Goal: Task Accomplishment & Management: Manage account settings

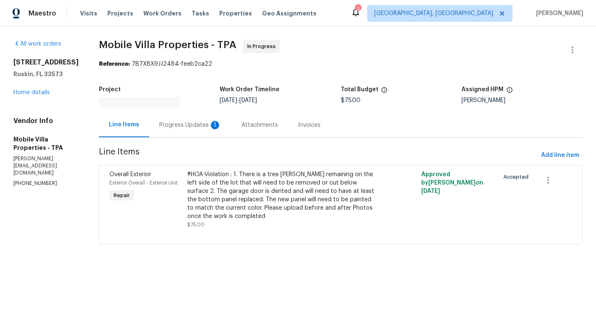
click at [201, 135] on div "Progress Updates 1" at bounding box center [190, 125] width 82 height 25
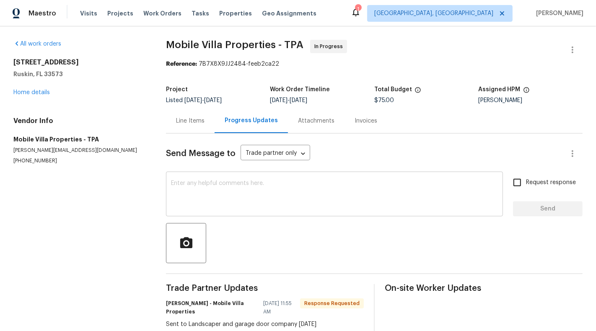
scroll to position [21, 0]
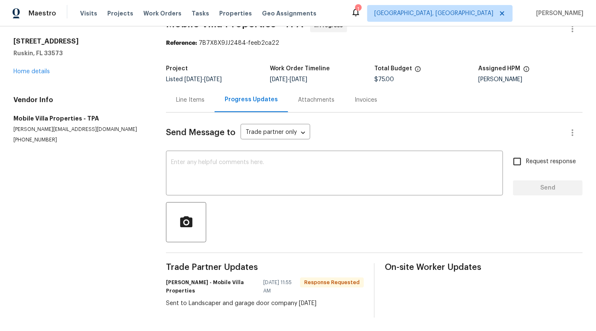
click at [188, 106] on div "Line Items" at bounding box center [190, 100] width 49 height 25
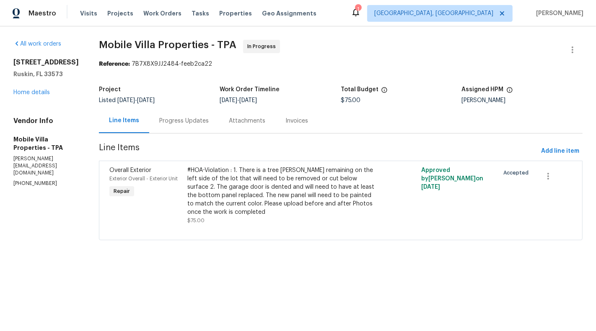
click at [193, 113] on div "Progress Updates" at bounding box center [184, 120] width 70 height 25
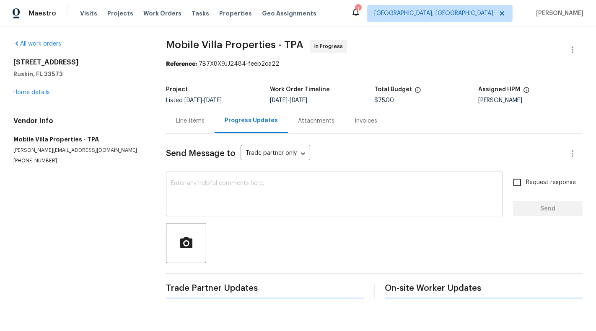
click at [217, 201] on textarea at bounding box center [334, 195] width 327 height 29
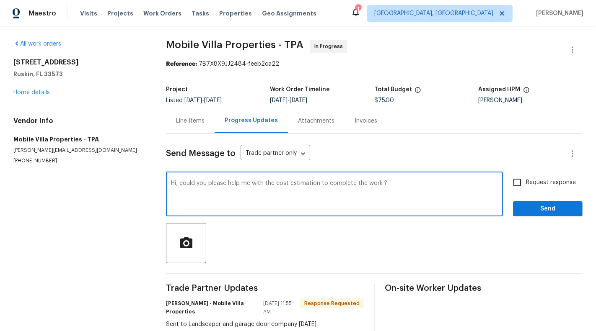
type textarea "Hi, could you please help me with the cost estimation to complete the work ?"
click at [554, 191] on label "Request response" at bounding box center [541, 183] width 67 height 18
click at [526, 191] on input "Request response" at bounding box center [517, 183] width 18 height 18
checkbox input "true"
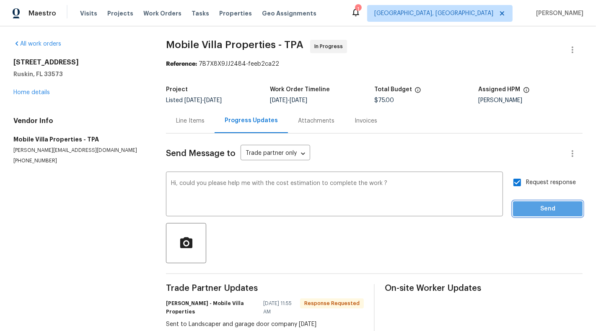
click at [554, 209] on span "Send" at bounding box center [547, 209] width 56 height 10
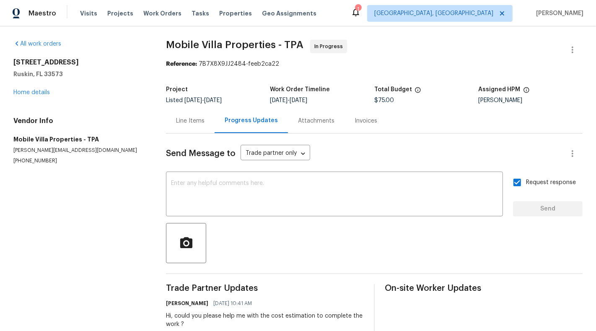
click at [186, 119] on div "Line Items" at bounding box center [190, 121] width 28 height 8
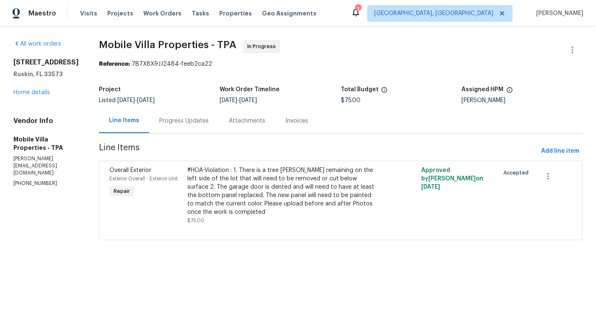
click at [189, 120] on div "Progress Updates" at bounding box center [183, 121] width 49 height 8
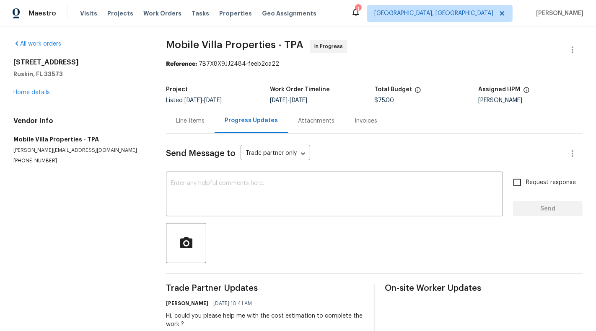
scroll to position [40, 0]
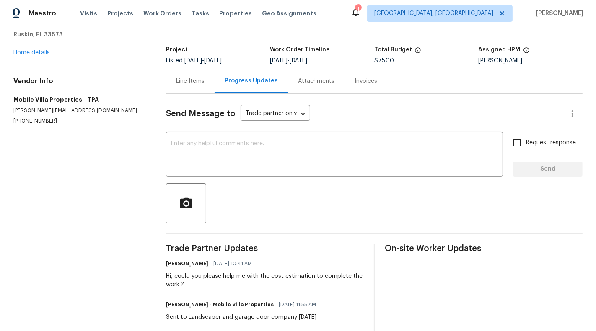
click at [191, 75] on div "Line Items" at bounding box center [190, 81] width 49 height 25
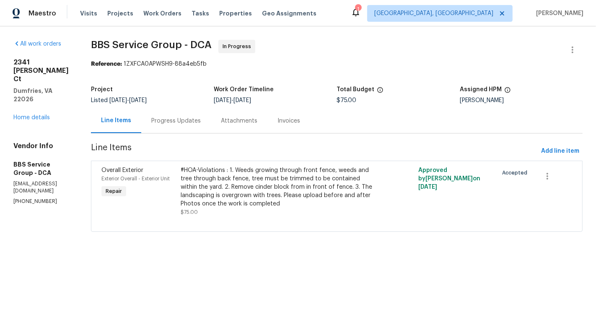
click at [178, 124] on div "Progress Updates" at bounding box center [175, 121] width 49 height 8
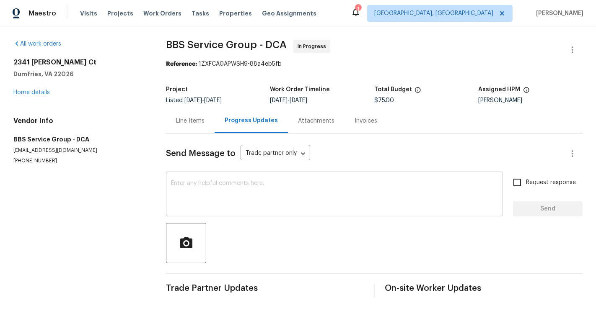
click at [219, 210] on div "x ​" at bounding box center [334, 195] width 337 height 43
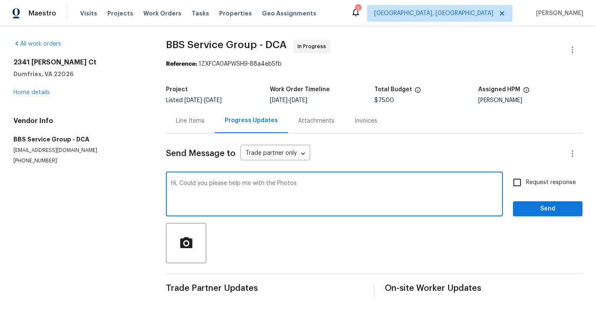
type textarea "Hi, Could you please help me with the Photos"
drag, startPoint x: 548, startPoint y: 178, endPoint x: 548, endPoint y: 188, distance: 9.6
click at [548, 178] on span "Request response" at bounding box center [551, 182] width 50 height 9
click at [526, 178] on input "Request response" at bounding box center [517, 183] width 18 height 18
checkbox input "true"
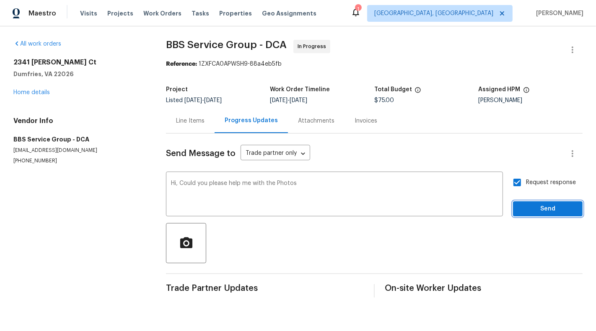
click at [548, 212] on span "Send" at bounding box center [547, 209] width 56 height 10
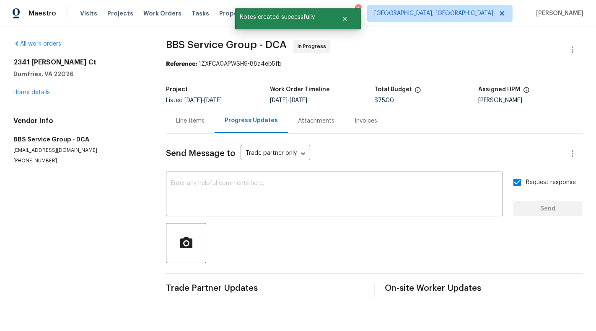
click at [8, 165] on div "All work orders 2341 McClellan Ct Dumfries, VA 22026 Home details Vendor Info B…" at bounding box center [298, 168] width 596 height 285
click at [26, 162] on p "(202) 820-2989" at bounding box center [79, 160] width 132 height 7
copy p "(202) 820-2989"
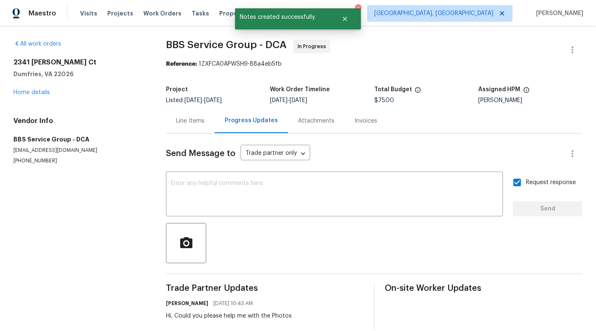
click at [191, 115] on div "Line Items" at bounding box center [190, 120] width 49 height 25
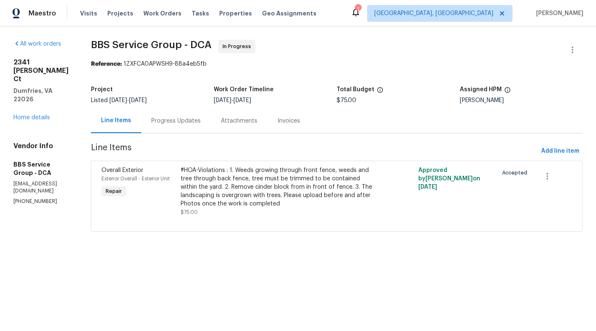
click at [179, 123] on div "Progress Updates" at bounding box center [175, 121] width 49 height 8
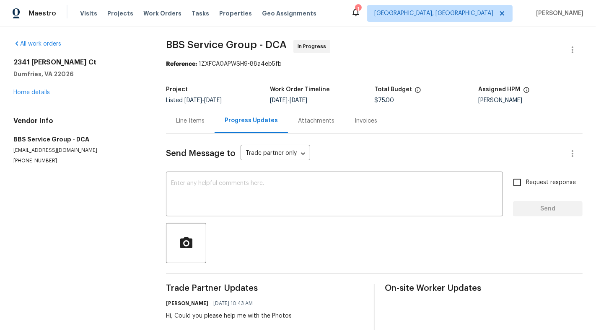
scroll to position [13, 0]
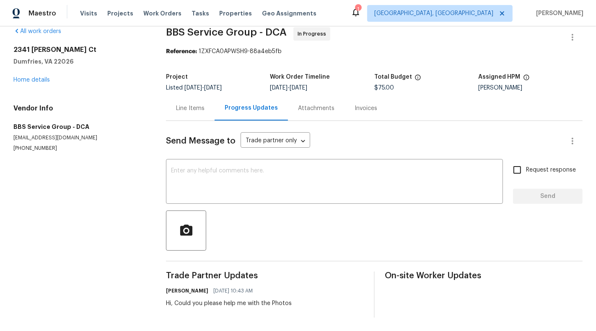
click at [166, 100] on div "Line Items" at bounding box center [190, 108] width 49 height 25
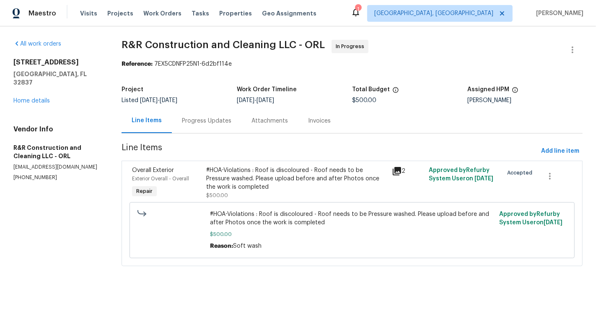
click at [261, 166] on div "#HOA-Violations : Roof is discoloured - Roof needs to be Pressure washed. Pleas…" at bounding box center [296, 178] width 180 height 25
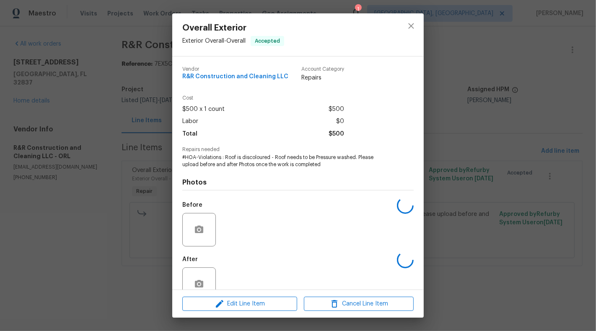
scroll to position [20, 0]
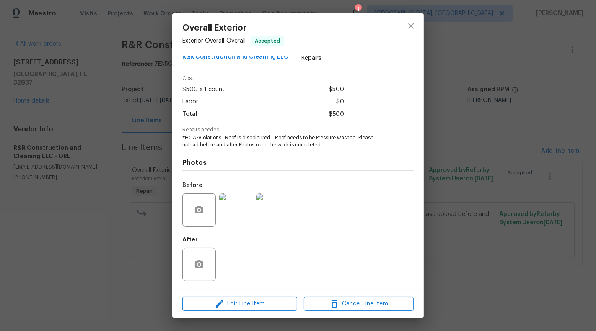
click at [235, 209] on img at bounding box center [236, 210] width 34 height 34
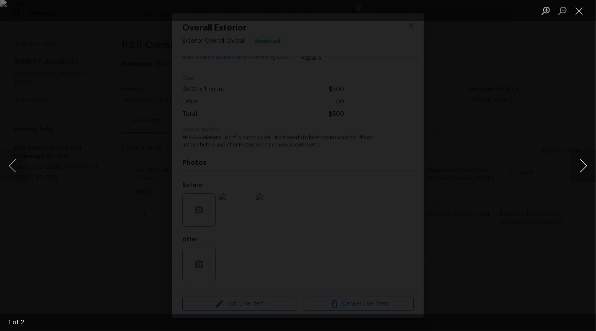
click at [587, 161] on button "Next image" at bounding box center [582, 166] width 25 height 34
click at [574, 19] on li "Lightbox" at bounding box center [578, 10] width 17 height 21
click at [578, 13] on button "Close lightbox" at bounding box center [578, 10] width 17 height 15
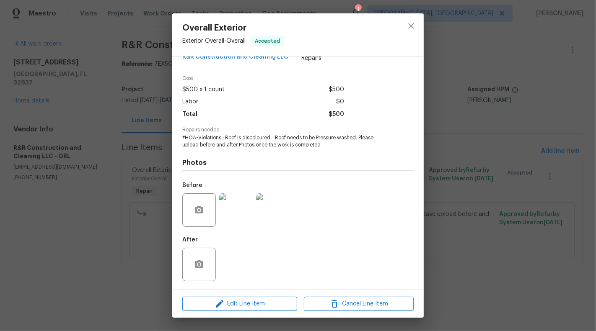
click at [455, 124] on div "Overall Exterior Exterior Overall - Overall Accepted Vendor R&R Construction an…" at bounding box center [298, 165] width 596 height 331
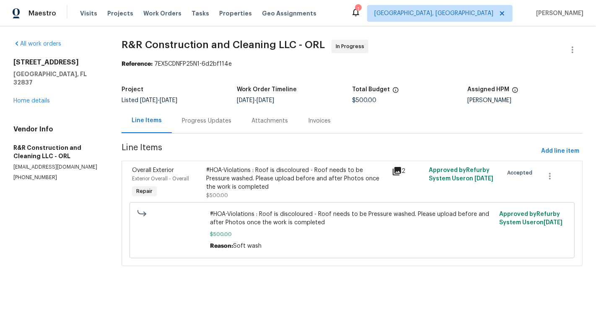
click at [217, 125] on div "Progress Updates" at bounding box center [207, 120] width 70 height 25
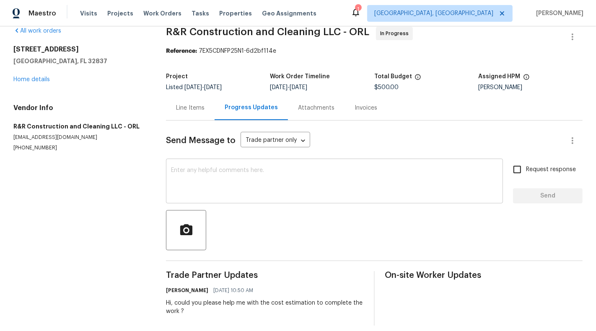
scroll to position [21, 0]
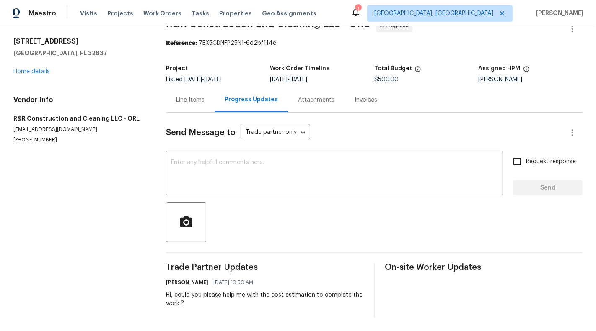
click at [208, 97] on div "Line Items" at bounding box center [190, 100] width 49 height 25
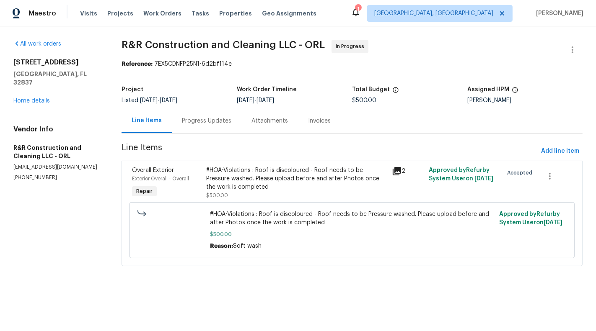
click at [223, 122] on div "Progress Updates" at bounding box center [206, 121] width 49 height 8
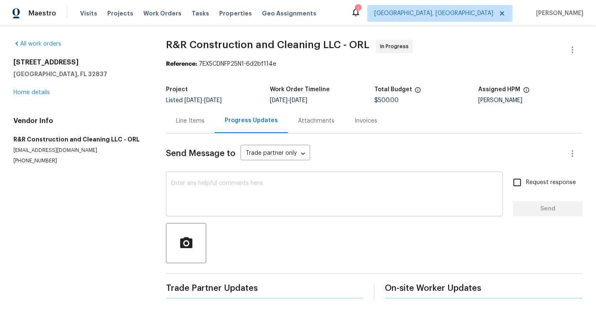
click at [226, 202] on textarea at bounding box center [334, 195] width 327 height 29
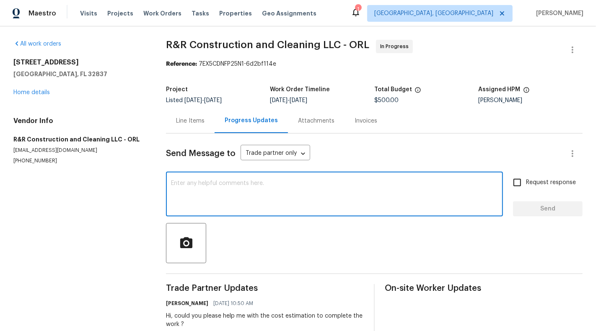
scroll to position [21, 0]
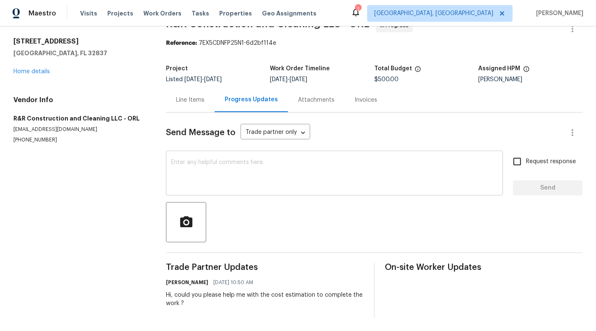
click at [204, 189] on div "x ​" at bounding box center [334, 174] width 337 height 43
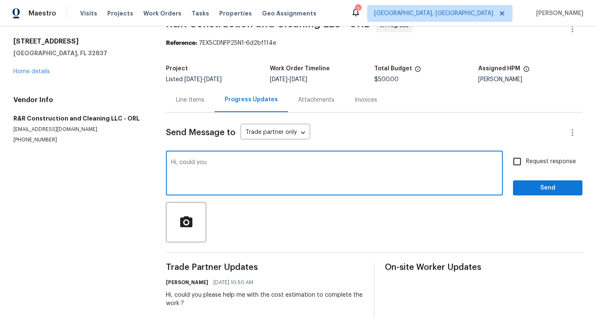
type textarea "Hi, could you"
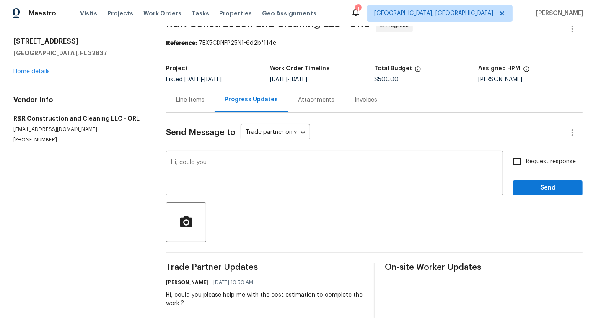
click at [185, 101] on div "Line Items" at bounding box center [190, 100] width 28 height 8
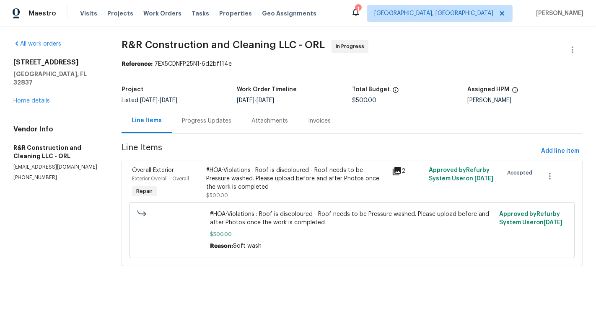
click at [284, 188] on div "#HOA-Violations : Roof is discoloured - Roof needs to be Pressure washed. Pleas…" at bounding box center [296, 178] width 180 height 25
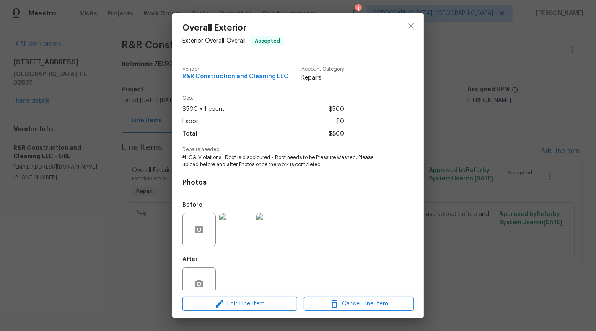
scroll to position [20, 0]
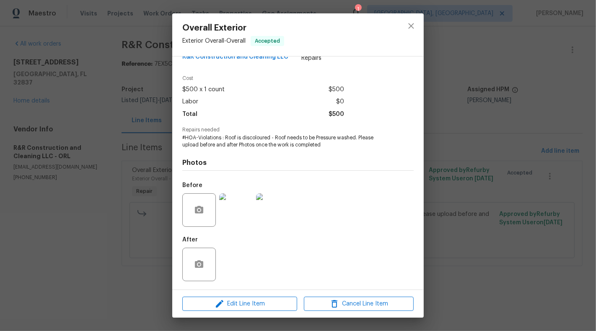
click at [469, 175] on div "Overall Exterior Exterior Overall - Overall Accepted Vendor R&R Construction an…" at bounding box center [298, 165] width 596 height 331
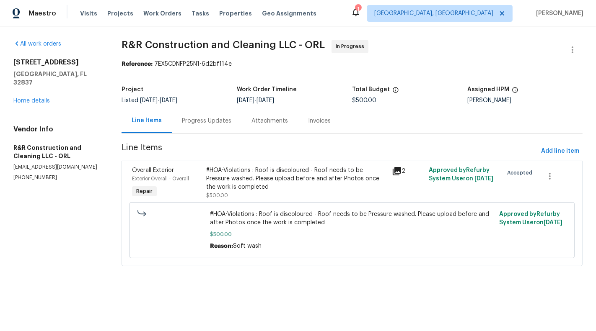
click at [30, 175] on section "All work orders 5231 Alavista Dr Orlando, FL 32837 Home details Vendor Info R&R…" at bounding box center [57, 158] width 88 height 237
click at [30, 174] on p "(305) 850-1367" at bounding box center [57, 177] width 88 height 7
copy p "(305) 850-1367"
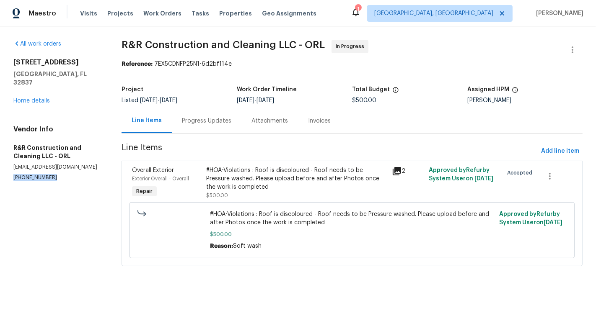
click at [38, 174] on p "(305) 850-1367" at bounding box center [57, 177] width 88 height 7
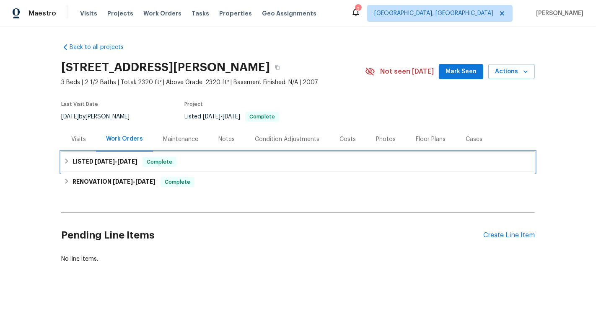
click at [296, 160] on div "LISTED 6/28/25 - 6/30/25 Complete" at bounding box center [298, 162] width 468 height 10
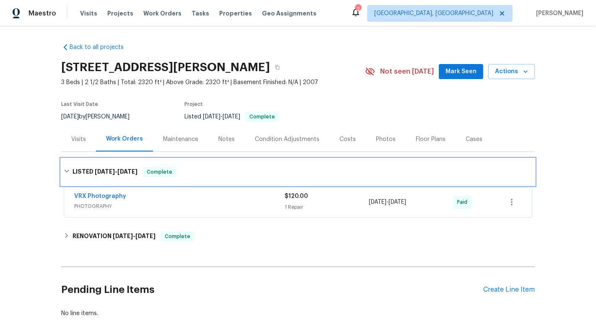
scroll to position [43, 0]
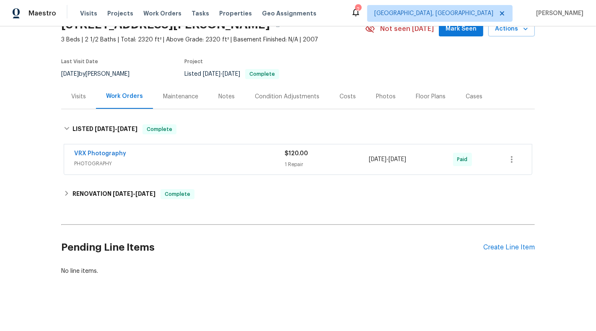
click at [300, 144] on div "VRX Photography PHOTOGRAPHY $120.00 1 Repair 6/28/2025 - 6/30/2025 Paid" at bounding box center [297, 159] width 467 height 30
click at [297, 157] on div "$120.00" at bounding box center [326, 154] width 84 height 8
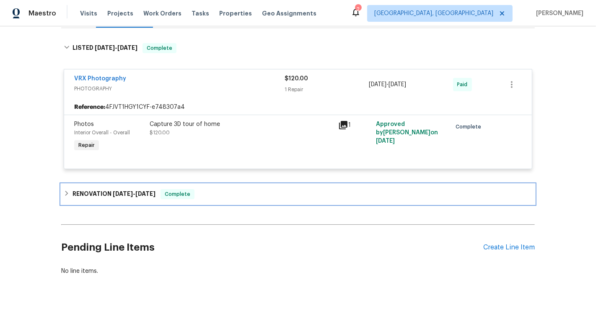
click at [197, 188] on div "RENOVATION 6/17/25 - 7/17/25 Complete" at bounding box center [297, 194] width 473 height 20
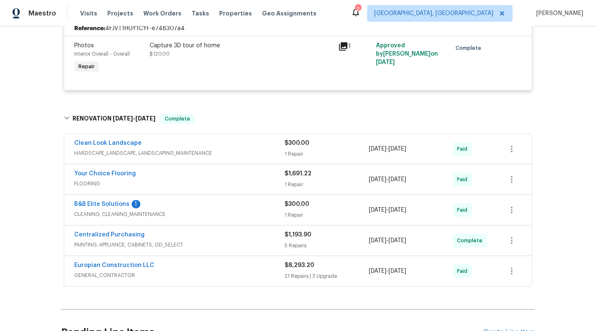
click at [320, 144] on div "$300.00" at bounding box center [326, 143] width 84 height 8
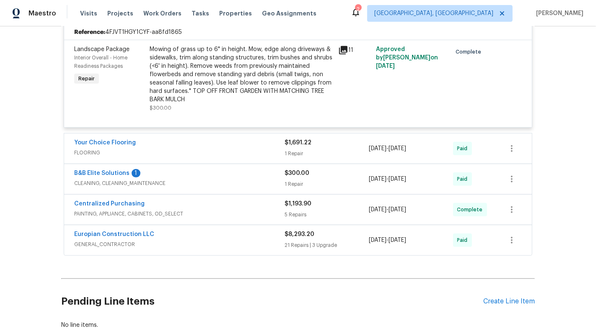
click at [320, 144] on div "$1,691.22" at bounding box center [326, 143] width 84 height 8
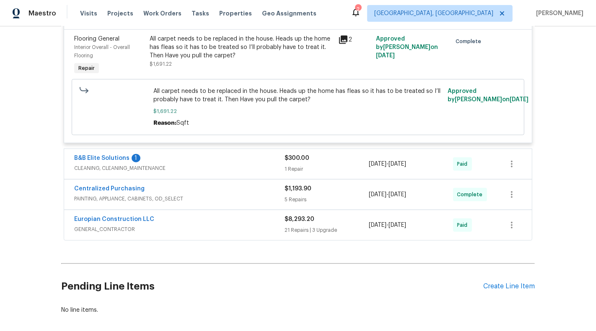
click at [330, 162] on div "$300.00 1 Repair" at bounding box center [326, 164] width 84 height 20
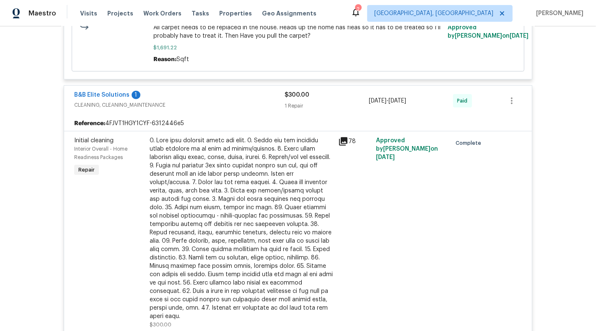
scroll to position [762, 0]
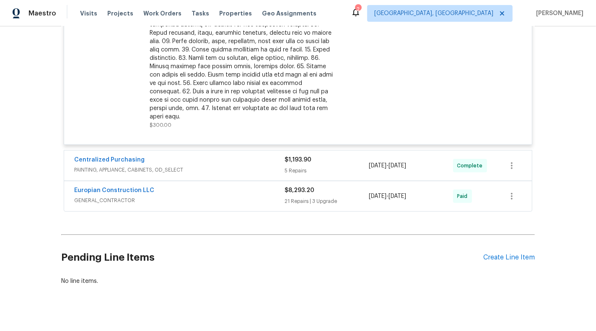
click at [330, 167] on div "5 Repairs" at bounding box center [326, 171] width 84 height 8
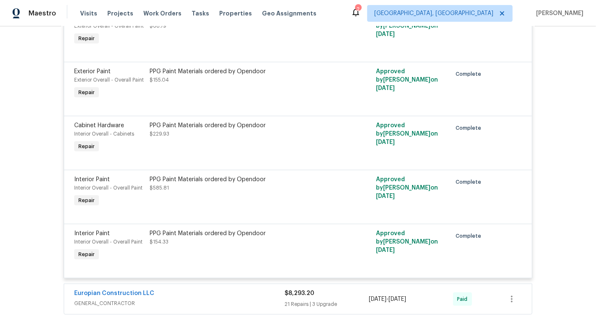
scroll to position [1053, 0]
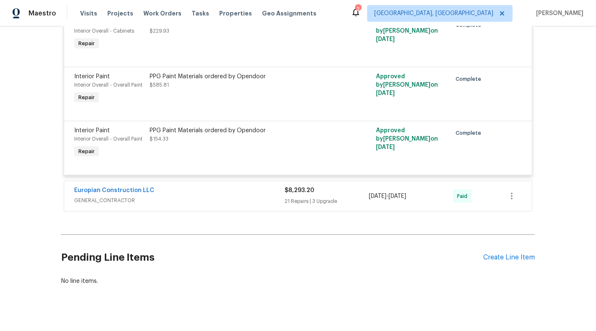
click at [340, 197] on div "Europian Construction LLC GENERAL_CONTRACTOR $8,293.20 21 Repairs | 3 Upgrade 6…" at bounding box center [297, 196] width 467 height 30
click at [516, 254] on div "Create Line Item" at bounding box center [509, 258] width 52 height 8
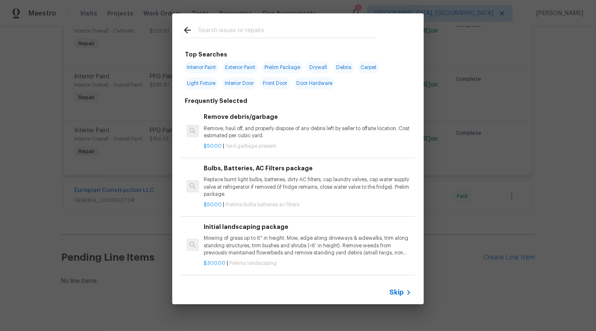
click at [393, 289] on span "Skip" at bounding box center [396, 293] width 14 height 8
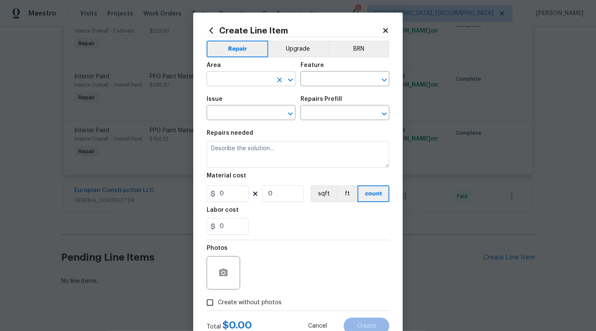
click at [225, 85] on input "text" at bounding box center [238, 79] width 65 height 13
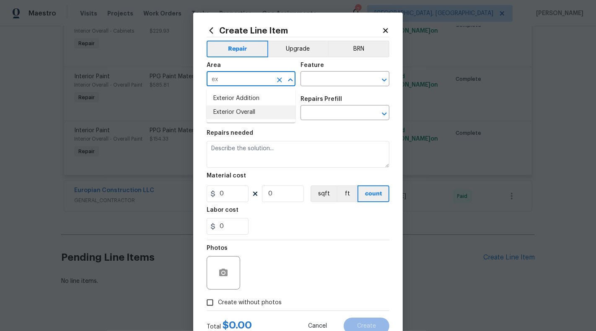
click at [227, 110] on li "Exterior Overall" at bounding box center [250, 113] width 89 height 14
type input "Exterior Overall"
click at [339, 78] on input "text" at bounding box center [332, 79] width 65 height 13
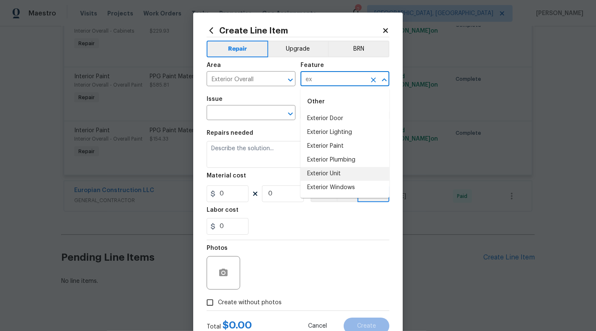
click at [330, 168] on li "Exterior Unit" at bounding box center [344, 174] width 89 height 14
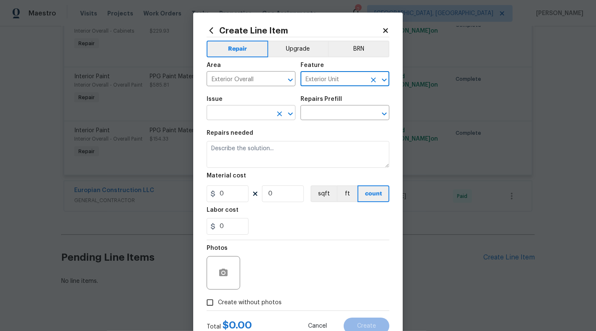
type input "Exterior Unit"
click at [244, 117] on input "text" at bounding box center [238, 113] width 65 height 13
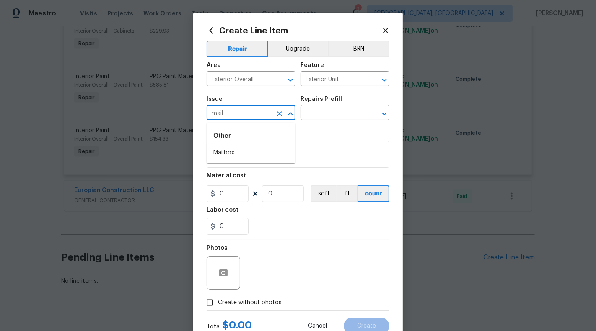
click at [232, 146] on li "Mailbox" at bounding box center [250, 153] width 89 height 14
type input "Mailbox"
click at [341, 106] on div "Repairs Prefill" at bounding box center [344, 101] width 89 height 11
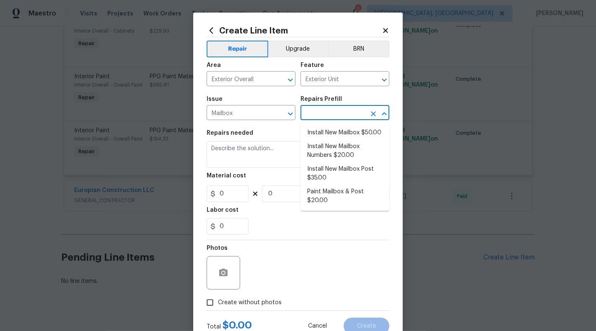
click at [339, 112] on input "text" at bounding box center [332, 113] width 65 height 13
click at [340, 133] on li "Install New Mailbox $50.00" at bounding box center [344, 133] width 89 height 14
type input "Install New Mailbox $50.00"
type textarea "Remove the existing mailbox from the post and prep the area for a new mailbox. …"
type input "1"
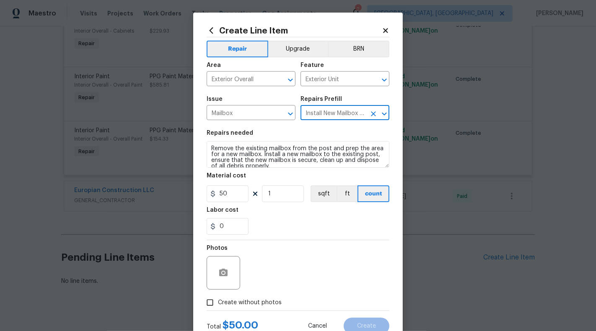
type input "50"
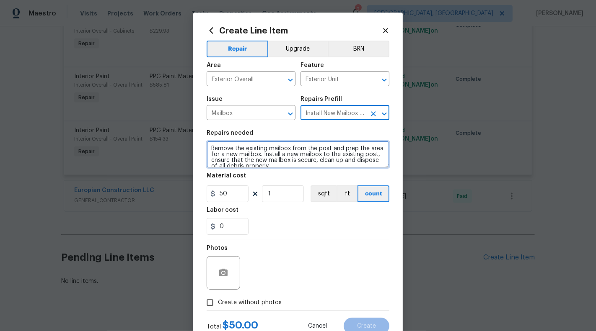
click at [302, 152] on textarea "Remove the existing mailbox from the post and prep the area for a new mailbox. …" at bounding box center [297, 154] width 183 height 27
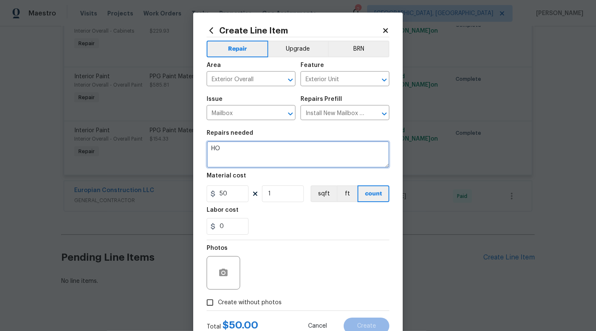
type textarea "H"
click at [297, 155] on textarea "#HOA- Violation :" at bounding box center [297, 154] width 183 height 27
click at [276, 152] on textarea "#HOA- Violation :" at bounding box center [297, 154] width 183 height 27
paste textarea "£şğñƣğ΁ĐşğñŪ΁ñŪė͟ŵƛ΁ƛğƘñňƛ͒"
type textarea "#HOA- Violation : Please clean/repair mailbox. Please upload before and after P…"
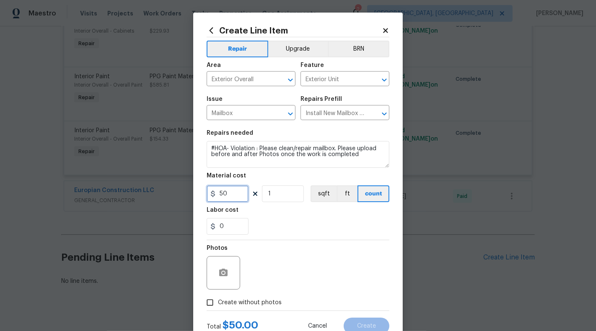
click at [230, 195] on input "50" at bounding box center [227, 194] width 42 height 17
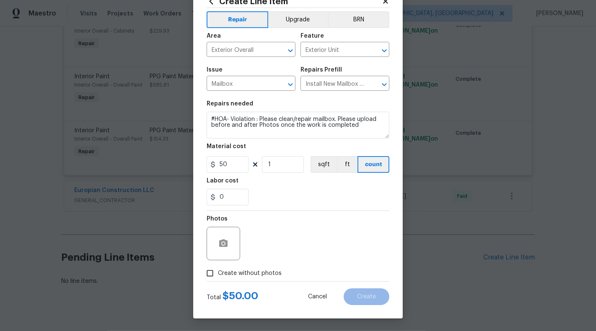
click at [236, 273] on span "Create without photos" at bounding box center [250, 273] width 64 height 9
click at [218, 273] on input "Create without photos" at bounding box center [210, 274] width 16 height 16
checkbox input "true"
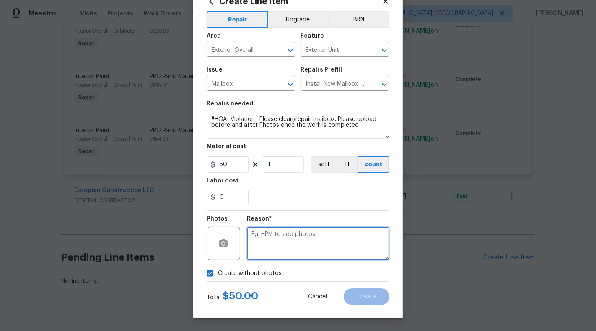
click at [282, 238] on textarea at bounding box center [318, 244] width 142 height 34
type textarea "NA"
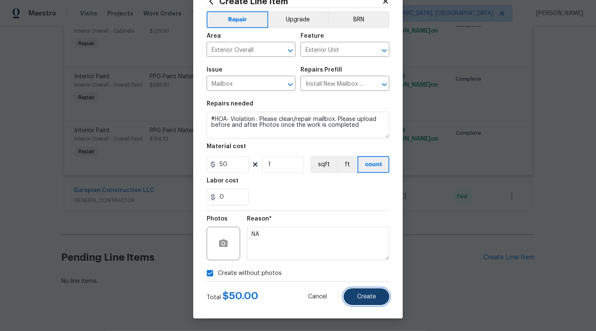
click at [374, 302] on button "Create" at bounding box center [366, 297] width 46 height 17
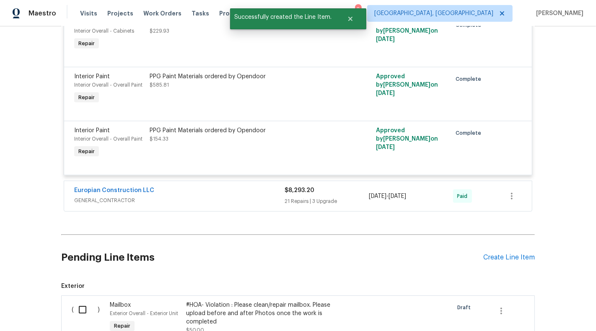
scroll to position [1157, 0]
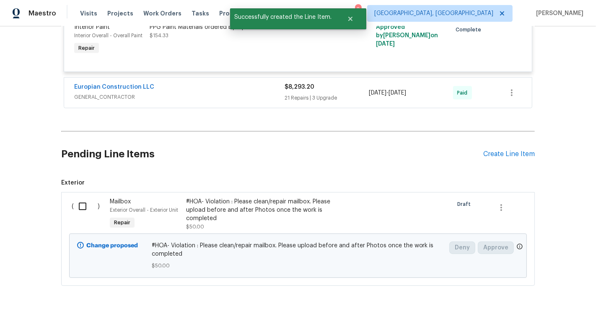
click at [79, 203] on input "checkbox" at bounding box center [86, 207] width 24 height 18
checkbox input "true"
click at [546, 307] on span "Create Work Order" at bounding box center [548, 310] width 56 height 10
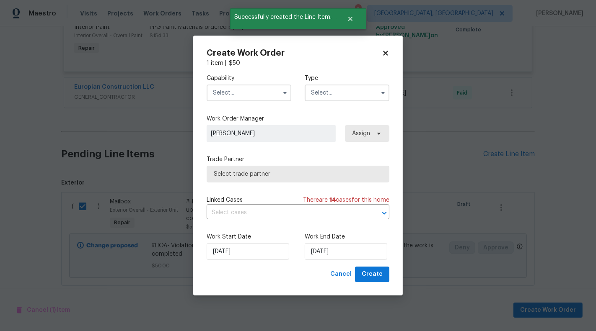
click at [270, 94] on input "text" at bounding box center [248, 93] width 85 height 17
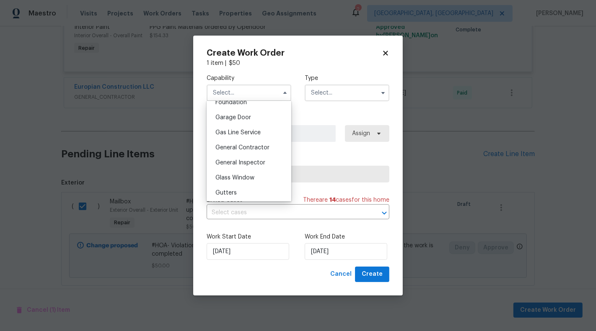
scroll to position [359, 0]
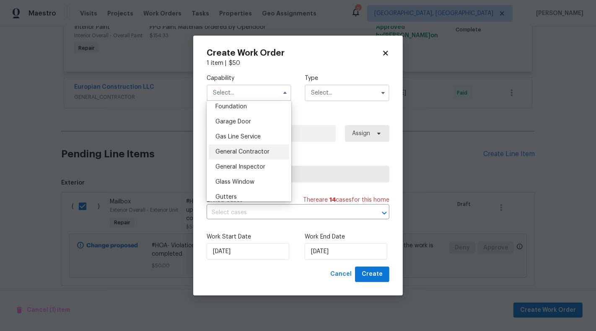
click at [261, 150] on span "General Contractor" at bounding box center [242, 152] width 54 height 6
type input "General Contractor"
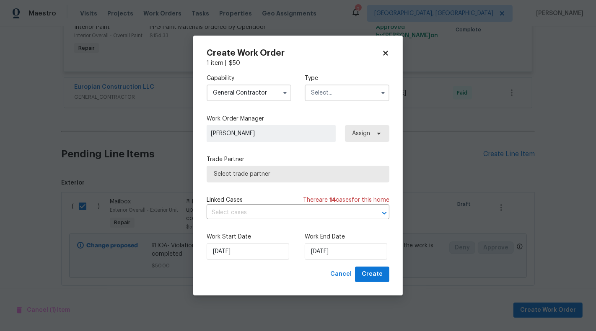
click at [341, 92] on input "text" at bounding box center [346, 93] width 85 height 17
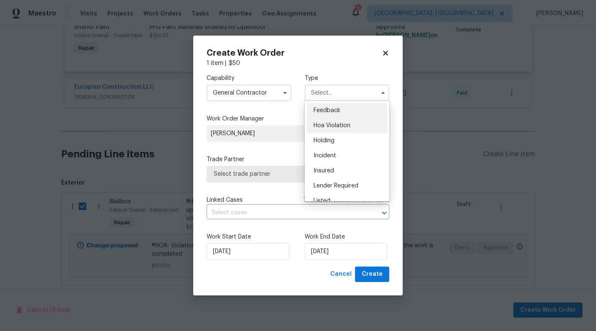
click at [342, 126] on span "Hoa Violation" at bounding box center [331, 126] width 37 height 6
type input "Hoa Violation"
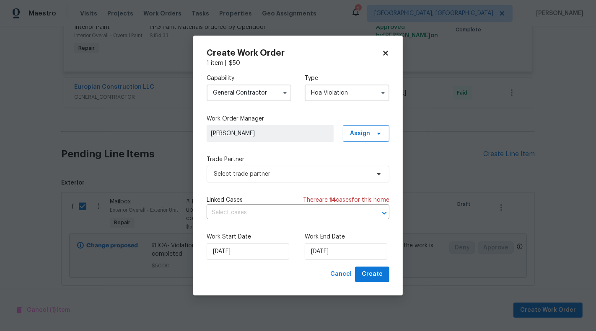
click at [278, 191] on div "Capability General Contractor Type Hoa Violation Work Order Manager Sunmathy Wi…" at bounding box center [297, 166] width 183 height 199
click at [278, 179] on span "Select trade partner" at bounding box center [297, 174] width 183 height 17
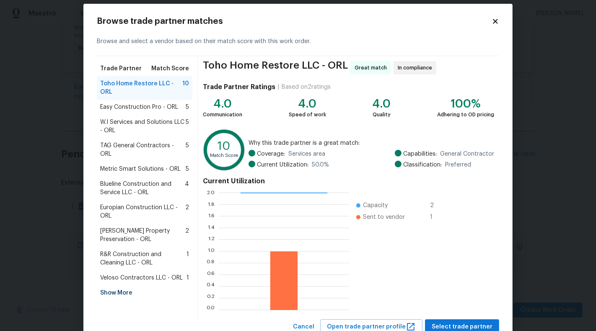
scroll to position [10, 0]
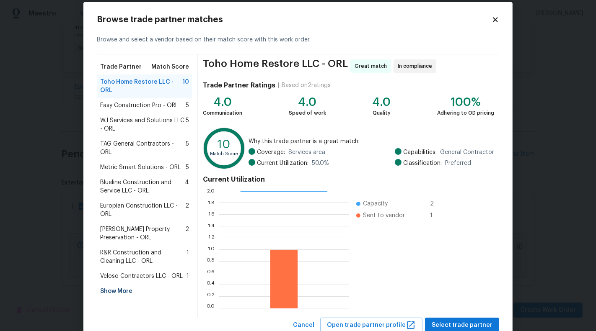
click at [148, 108] on span "Easy Construction Pro - ORL" at bounding box center [139, 105] width 78 height 8
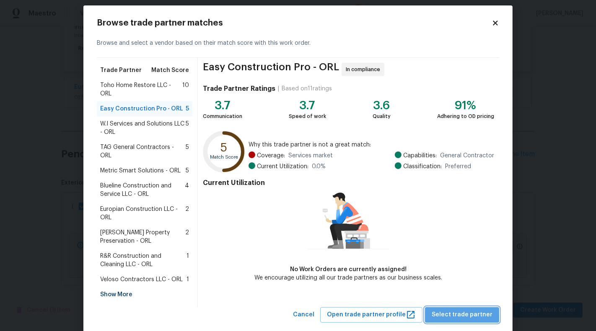
click at [474, 310] on span "Select trade partner" at bounding box center [461, 315] width 61 height 10
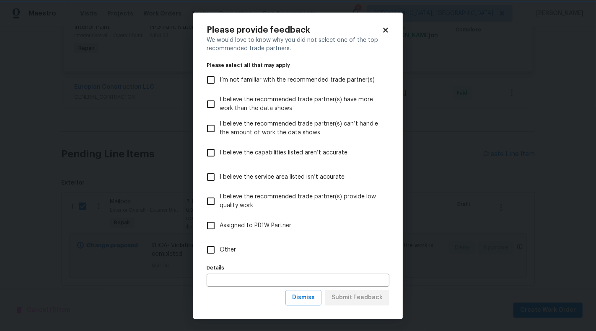
scroll to position [0, 0]
click at [258, 255] on label "Other" at bounding box center [292, 250] width 181 height 24
click at [219, 255] on input "Other" at bounding box center [211, 250] width 18 height 18
checkbox input "true"
click at [348, 300] on span "Submit Feedback" at bounding box center [356, 298] width 51 height 10
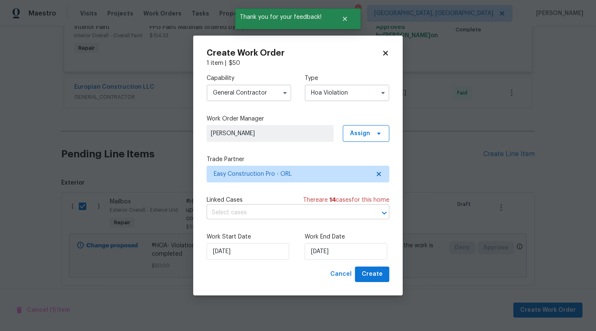
click at [262, 206] on body "Maestro Visits Projects Work Orders Tasks Properties Geo Assignments 2 Albuquer…" at bounding box center [298, 165] width 596 height 331
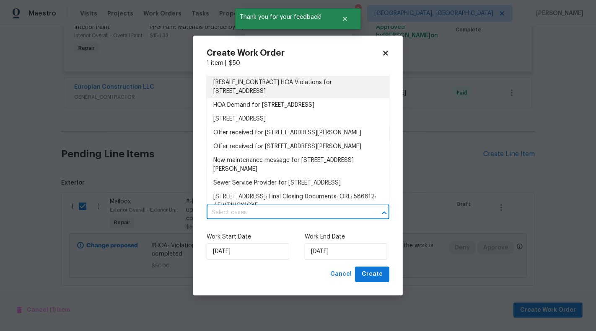
click at [270, 87] on li "[RESALE_IN_CONTRACT] HOA Violations for 1301 Brenway Dr, Mascotte, FL 34753" at bounding box center [297, 87] width 183 height 23
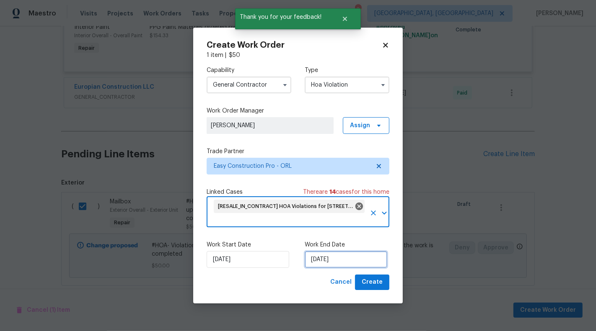
click at [334, 265] on input "25/08/2025" at bounding box center [345, 259] width 83 height 17
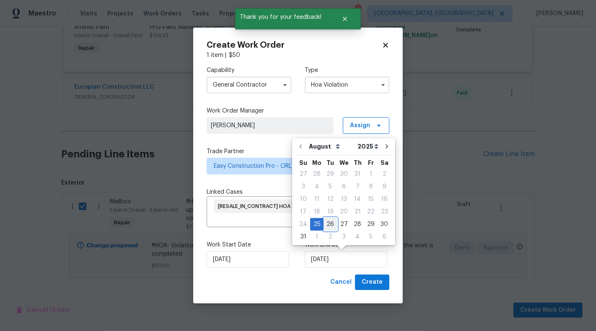
click at [327, 225] on div "26" at bounding box center [329, 225] width 13 height 12
type input "26/08/2025"
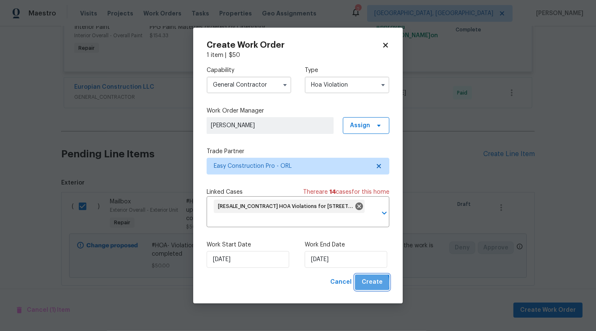
click at [363, 284] on span "Create" at bounding box center [371, 282] width 21 height 10
checkbox input "false"
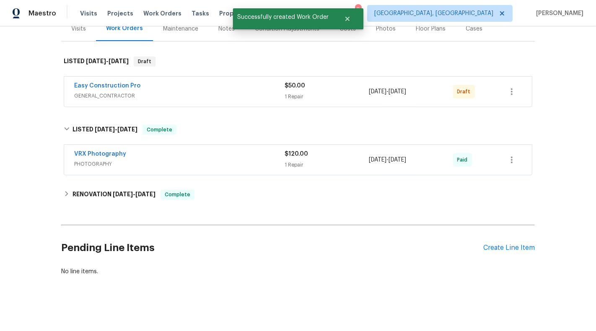
click at [176, 110] on div "Back to all projects 1301 Brenway Dr, Mascotte, FL 34753 3 Beds | 2 1/2 Baths |…" at bounding box center [297, 104] width 473 height 357
click at [244, 83] on div "Easy Construction Pro" at bounding box center [179, 87] width 210 height 10
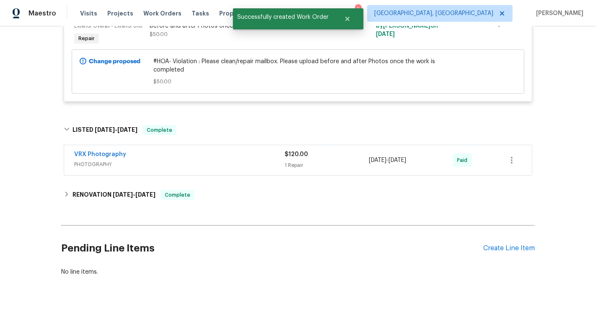
scroll to position [152, 0]
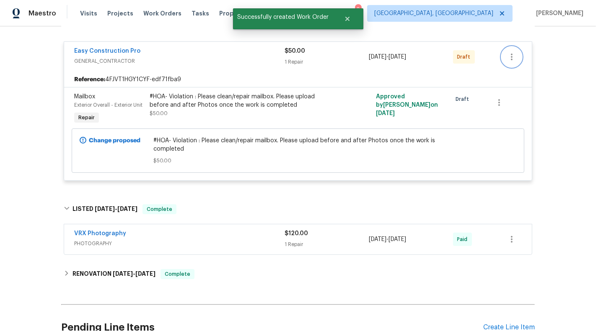
click at [511, 59] on icon "button" at bounding box center [512, 57] width 2 height 7
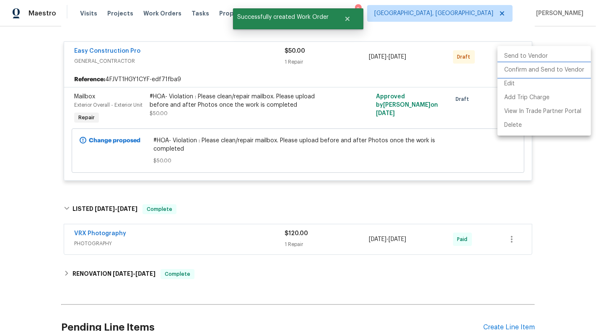
click at [515, 73] on li "Confirm and Send to Vendor" at bounding box center [543, 70] width 93 height 14
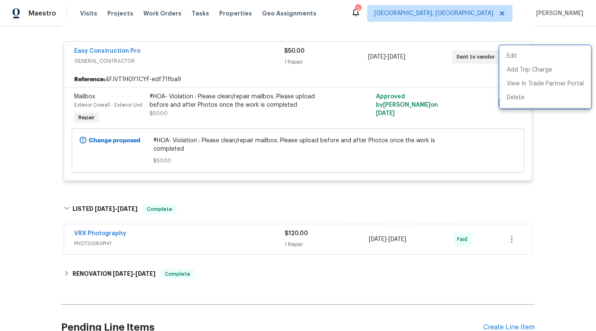
drag, startPoint x: 72, startPoint y: 46, endPoint x: 165, endPoint y: 47, distance: 93.8
click at [166, 46] on div at bounding box center [298, 165] width 596 height 331
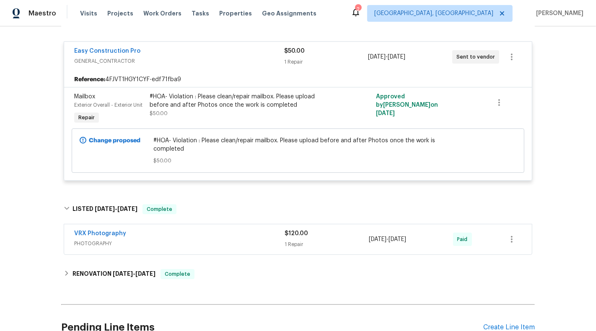
click at [102, 44] on div "Easy Construction Pro GENERAL_CONTRACTOR $50.00 1 Repair 8/25/2025 - 8/26/2025 …" at bounding box center [297, 57] width 467 height 30
click at [102, 48] on link "Easy Construction Pro" at bounding box center [107, 51] width 66 height 6
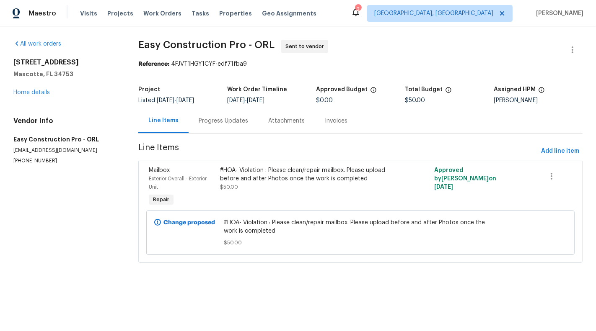
click at [42, 158] on p "(786) 487-8081" at bounding box center [65, 160] width 105 height 7
copy p "(786) 487-8081"
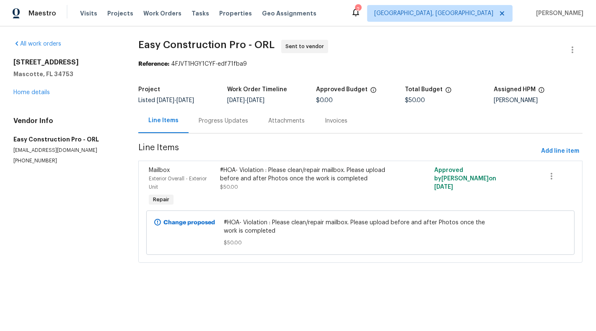
click at [25, 163] on p "(786) 487-8081" at bounding box center [65, 160] width 105 height 7
copy p "(786) 487-8081"
click at [20, 98] on div "All work orders 1301 Brenway Dr Mascotte, FL 34753 Home details Vendor Info Eas…" at bounding box center [65, 102] width 105 height 125
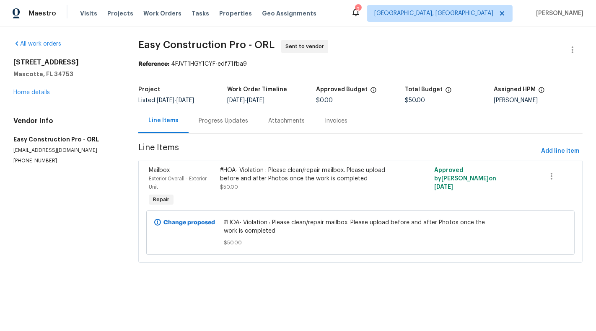
click at [20, 96] on div "1301 Brenway Dr Mascotte, FL 34753 Home details" at bounding box center [65, 77] width 105 height 39
click at [41, 92] on link "Home details" at bounding box center [31, 93] width 36 height 6
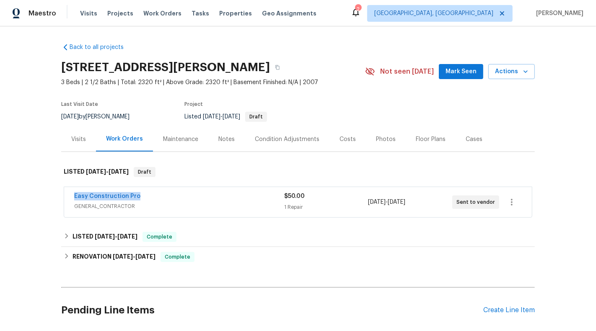
drag, startPoint x: 157, startPoint y: 198, endPoint x: 58, endPoint y: 198, distance: 99.3
click at [58, 198] on div "Back to all projects 1301 Brenway Dr, Mascotte, FL 34753 3 Beds | 2 1/2 Baths |…" at bounding box center [298, 178] width 596 height 305
copy link "Easy Construction Pro"
click at [191, 193] on div "Easy Construction Pro" at bounding box center [179, 197] width 210 height 10
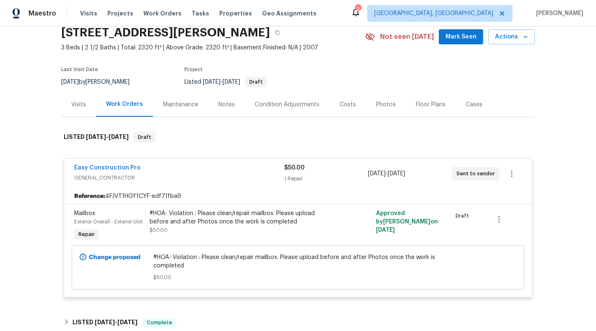
scroll to position [46, 0]
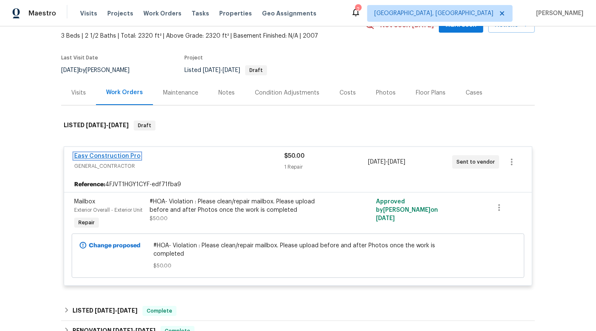
click at [103, 153] on link "Easy Construction Pro" at bounding box center [107, 156] width 66 height 6
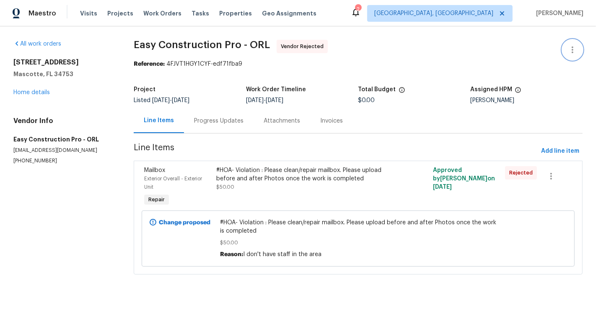
click at [568, 50] on icon "button" at bounding box center [572, 50] width 10 height 10
click at [540, 50] on li "Edit" at bounding box center [545, 50] width 90 height 14
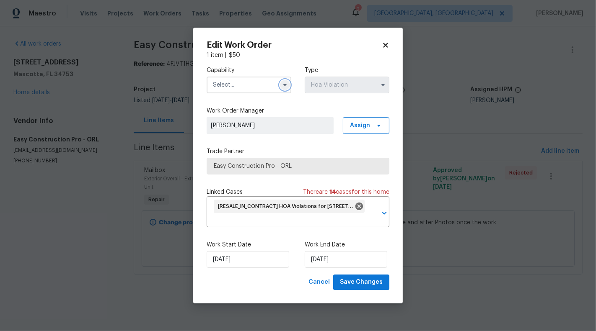
click at [288, 82] on button "button" at bounding box center [285, 85] width 10 height 10
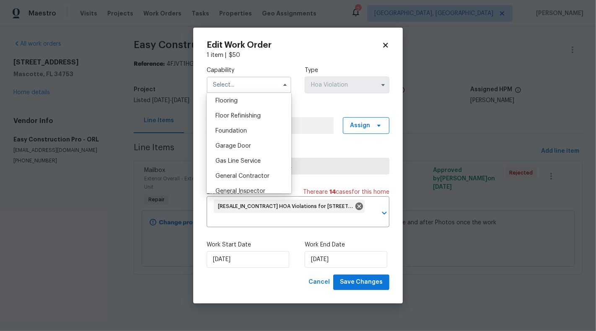
scroll to position [328, 0]
click at [270, 174] on div "General Contractor" at bounding box center [249, 175] width 80 height 15
type input "General Contractor"
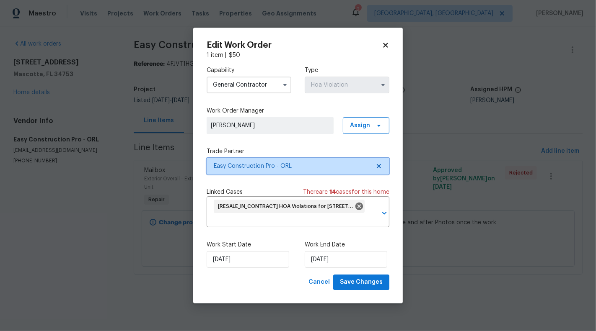
click at [386, 164] on span "Easy Construction Pro - ORL" at bounding box center [297, 166] width 183 height 17
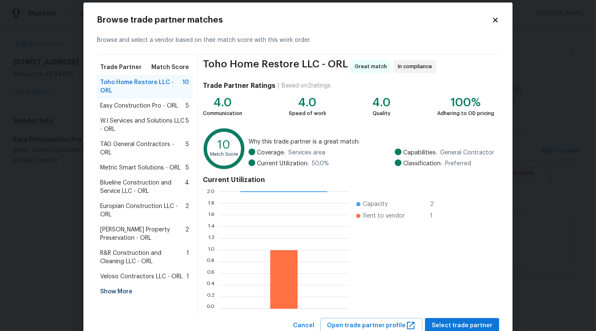
scroll to position [38, 0]
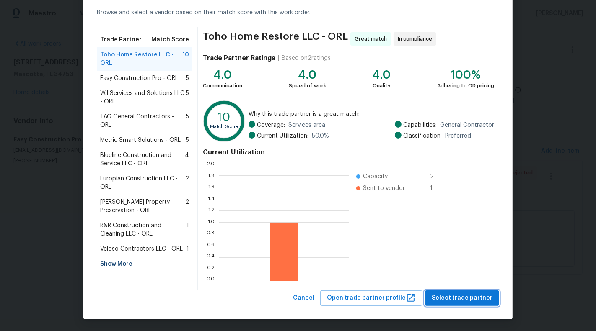
click at [462, 299] on span "Select trade partner" at bounding box center [461, 298] width 61 height 10
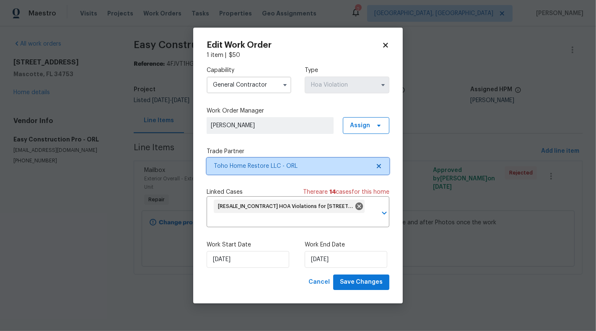
scroll to position [0, 0]
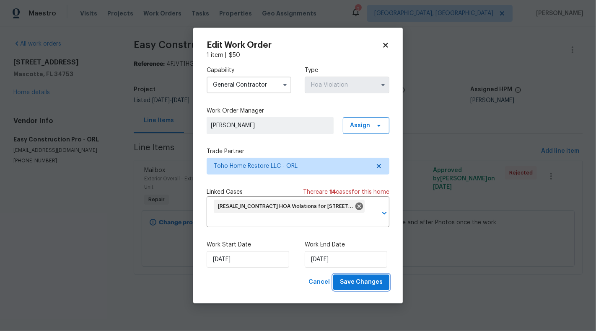
click at [350, 278] on span "Save Changes" at bounding box center [361, 282] width 43 height 10
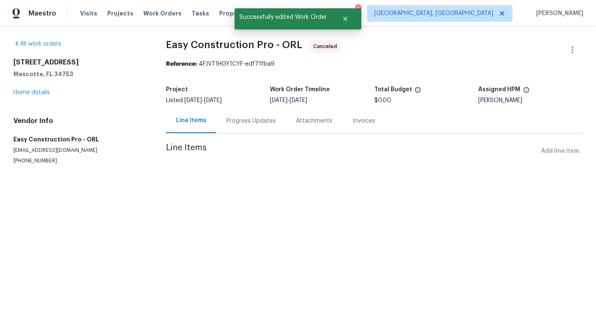
click at [18, 95] on div "[STREET_ADDRESS][PERSON_NAME] Home details" at bounding box center [79, 77] width 132 height 39
click at [18, 93] on link "Home details" at bounding box center [31, 93] width 36 height 6
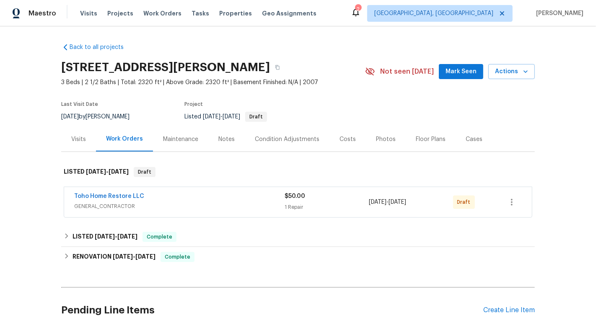
click at [216, 199] on div "Toho Home Restore LLC" at bounding box center [179, 197] width 210 height 10
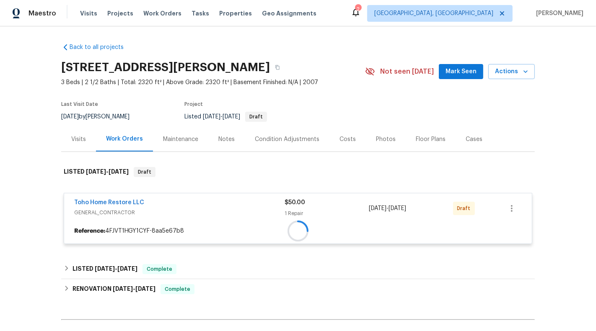
scroll to position [74, 0]
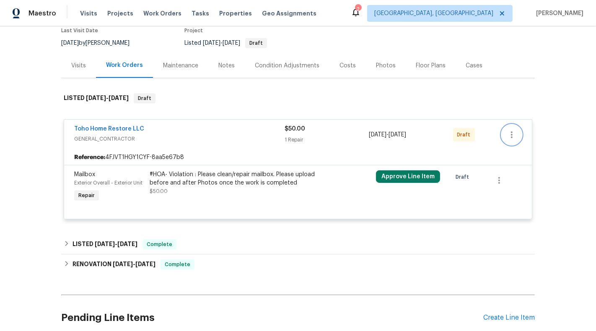
click at [510, 130] on icon "button" at bounding box center [511, 135] width 10 height 10
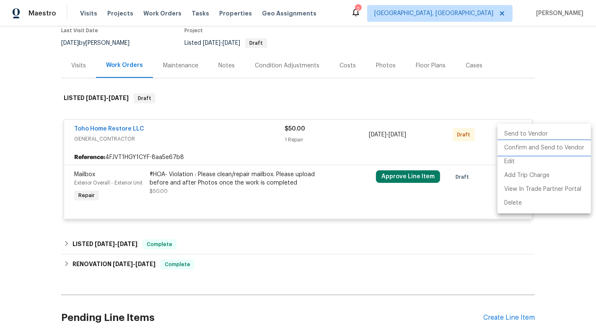
click at [516, 148] on li "Confirm and Send to Vendor" at bounding box center [543, 148] width 93 height 14
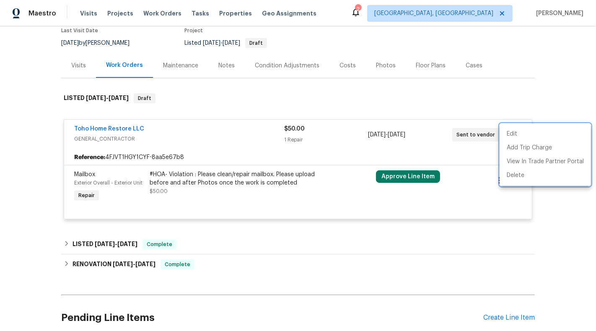
click at [402, 176] on div at bounding box center [298, 165] width 596 height 331
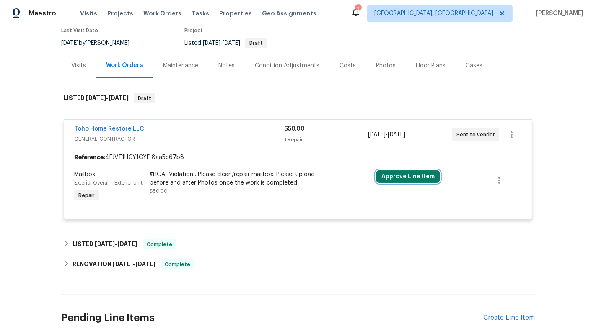
click at [398, 173] on button "Approve Line Item" at bounding box center [408, 176] width 64 height 13
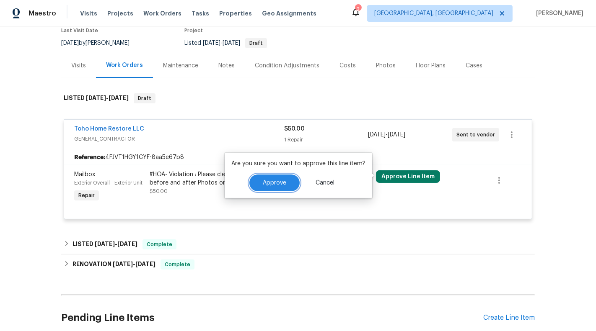
click at [284, 184] on button "Approve" at bounding box center [274, 183] width 50 height 17
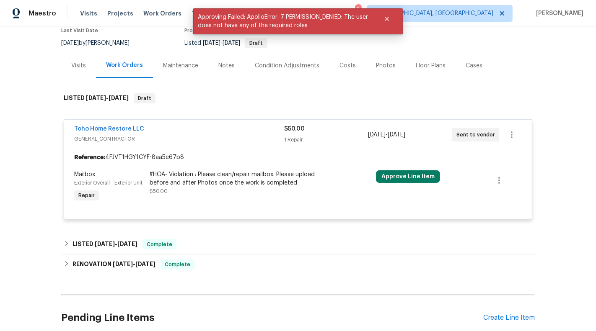
scroll to position [0, 0]
